Goal: Task Accomplishment & Management: Use online tool/utility

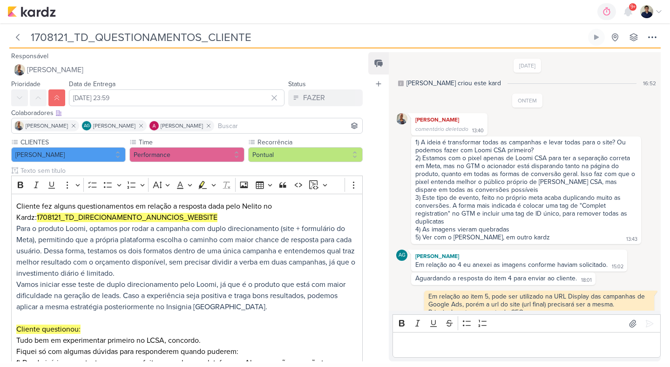
scroll to position [252, 0]
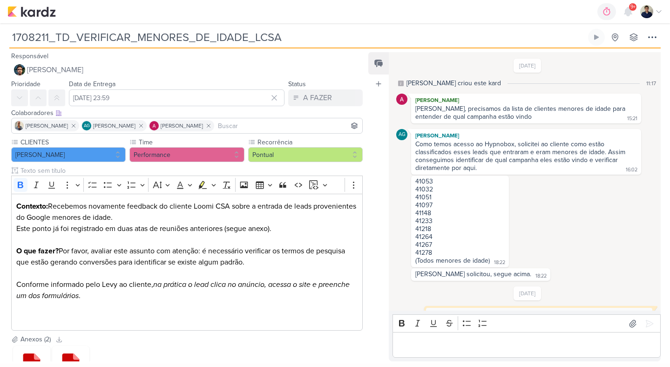
scroll to position [343, 0]
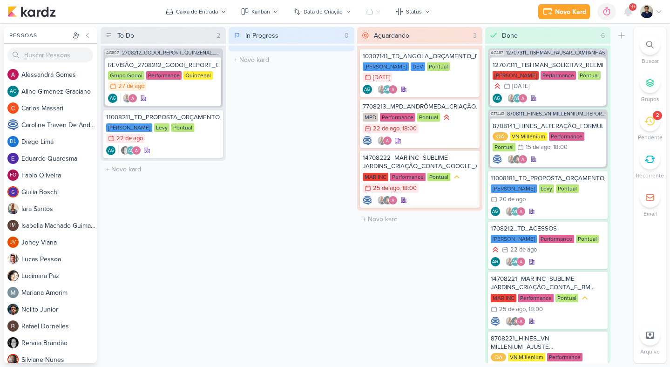
click at [658, 120] on div "2" at bounding box center [657, 115] width 9 height 9
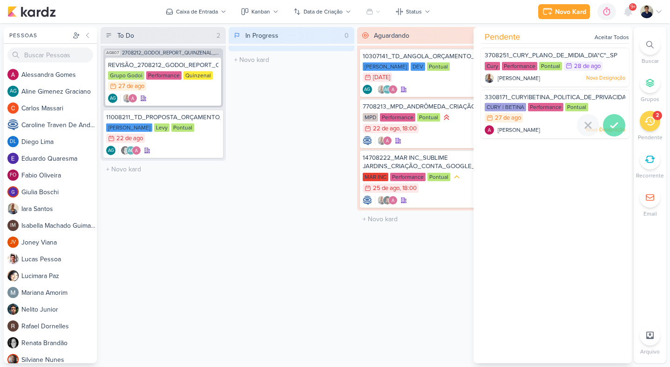
click at [612, 123] on icon at bounding box center [614, 125] width 11 height 11
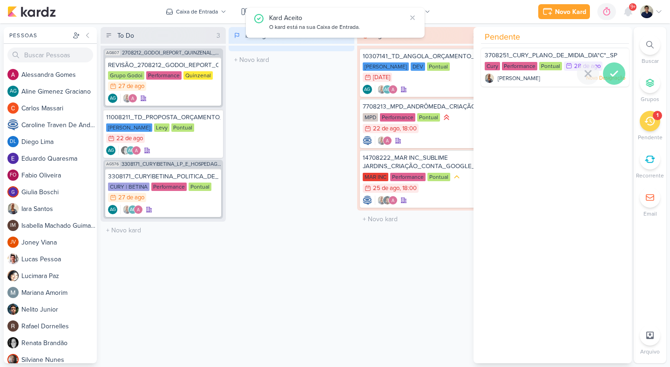
click at [611, 78] on icon at bounding box center [614, 73] width 11 height 11
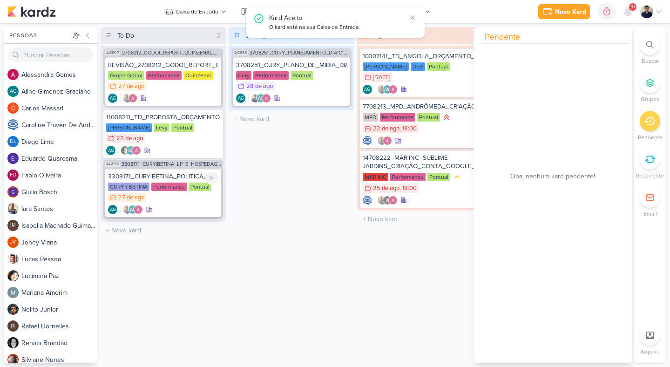
click at [186, 209] on div "AG AG" at bounding box center [163, 209] width 110 height 9
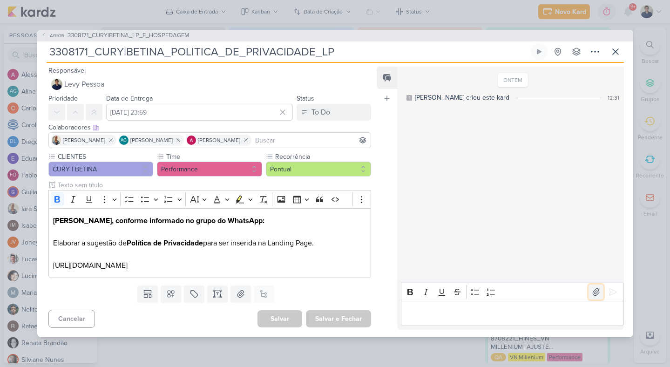
click at [595, 292] on icon at bounding box center [596, 292] width 7 height 7
click at [482, 305] on div "Editor editing area: main" at bounding box center [512, 314] width 223 height 26
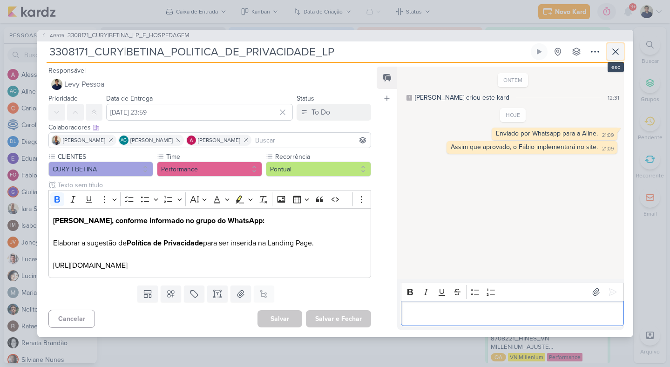
click at [614, 50] on icon at bounding box center [615, 51] width 11 height 11
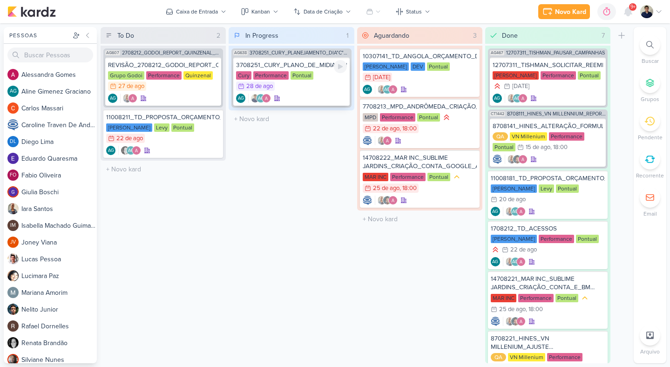
click at [318, 92] on div "3708251_CURY_PLANO_DE_MIDIA_DIA"C"_SP Cury Performance Pontual 28/8 28 de ago AG" at bounding box center [291, 81] width 116 height 48
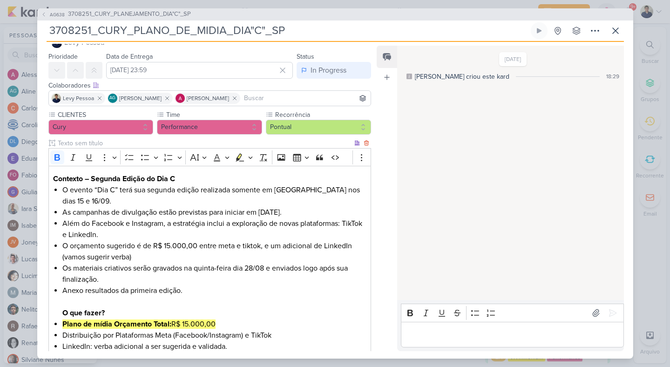
scroll to position [24, 0]
